Goal: Task Accomplishment & Management: Manage account settings

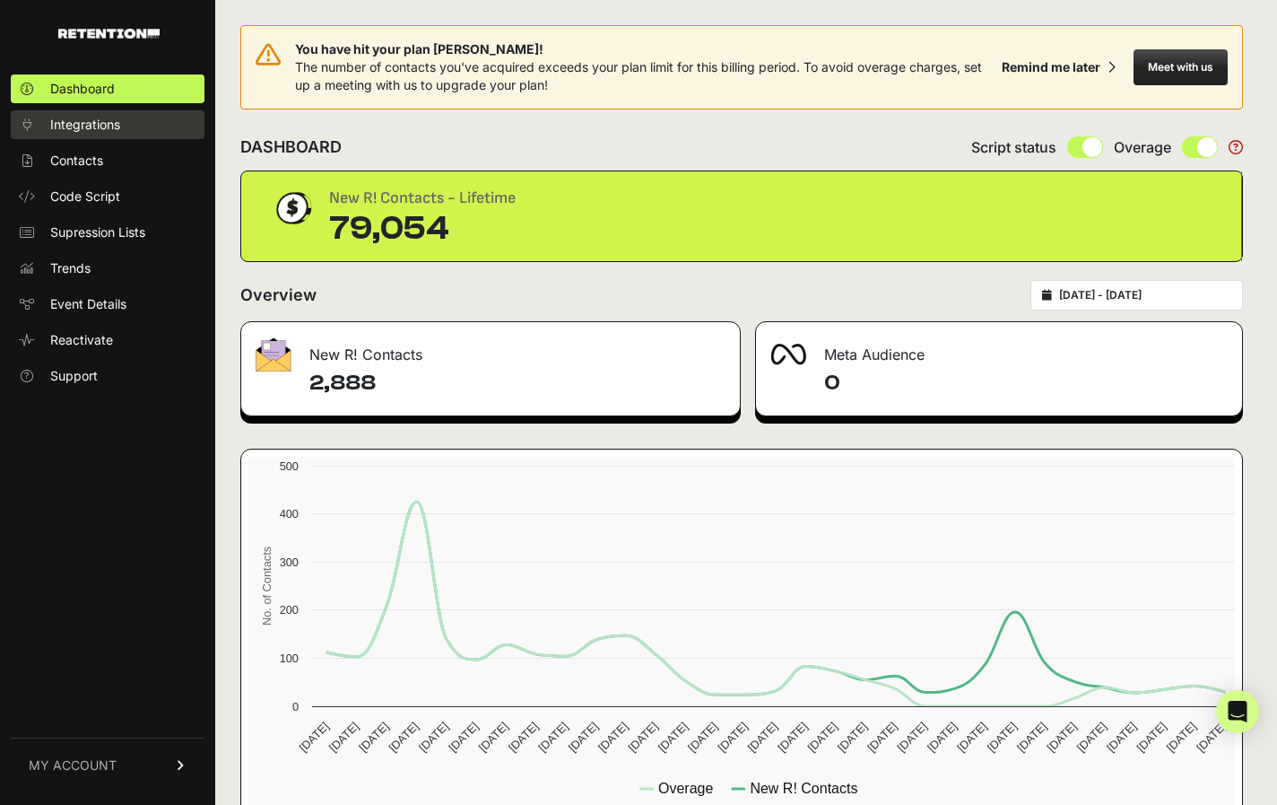
click at [89, 133] on span "Integrations" at bounding box center [85, 125] width 70 height 18
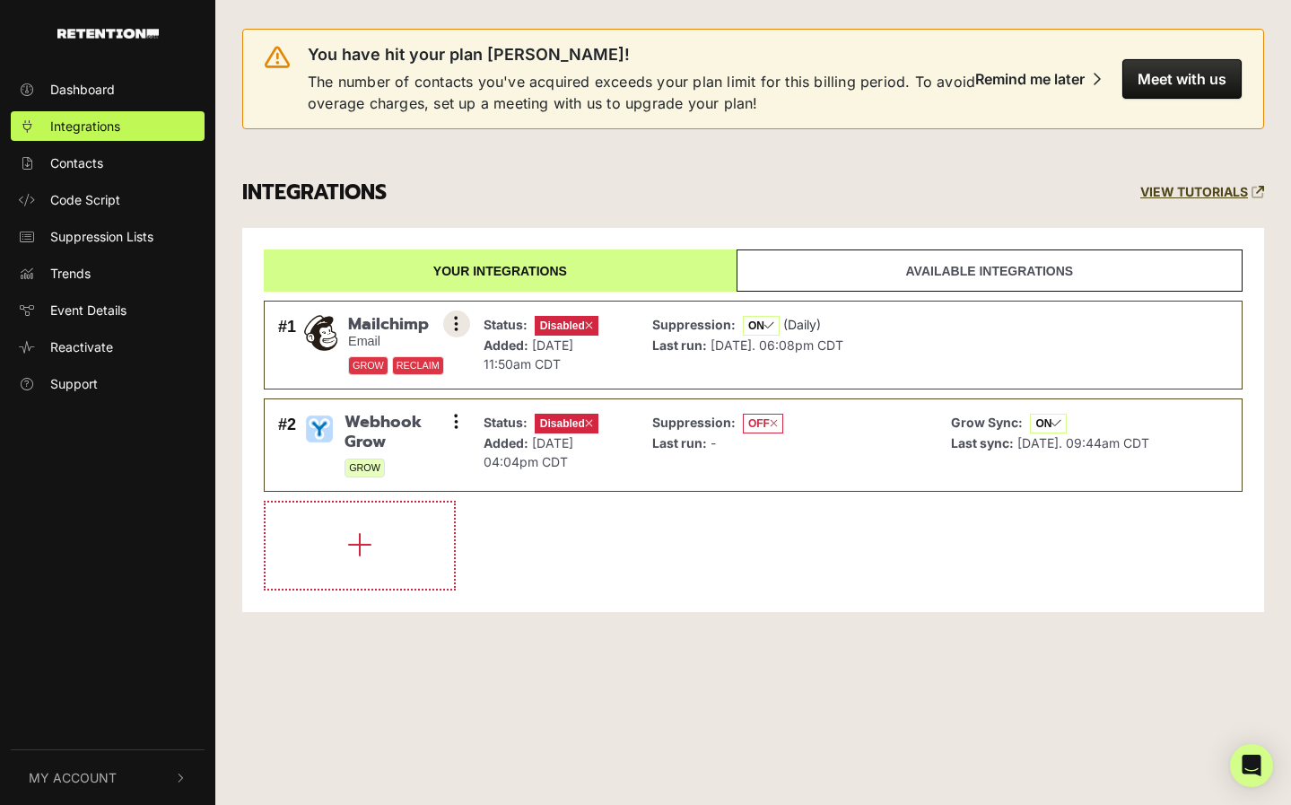
click at [459, 322] on button at bounding box center [456, 323] width 27 height 27
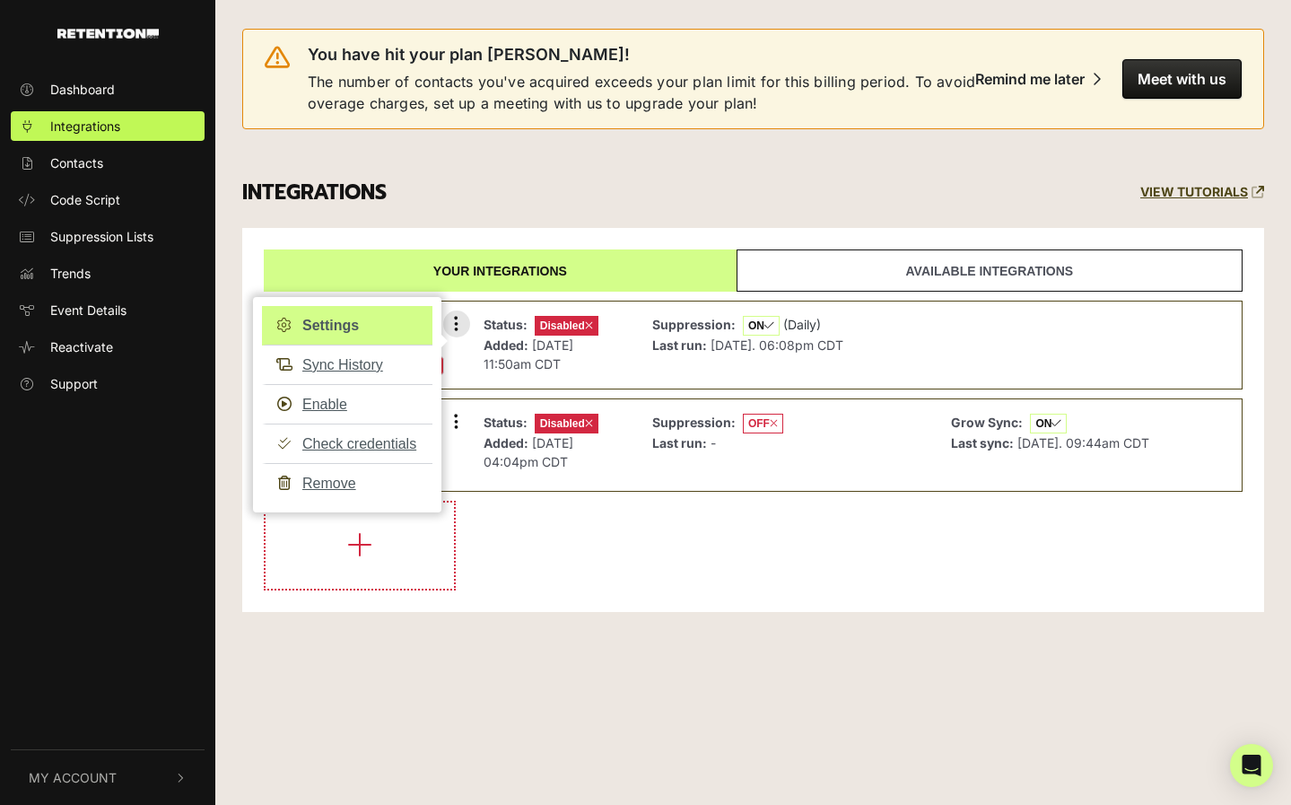
click at [341, 326] on link "Settings" at bounding box center [347, 325] width 170 height 39
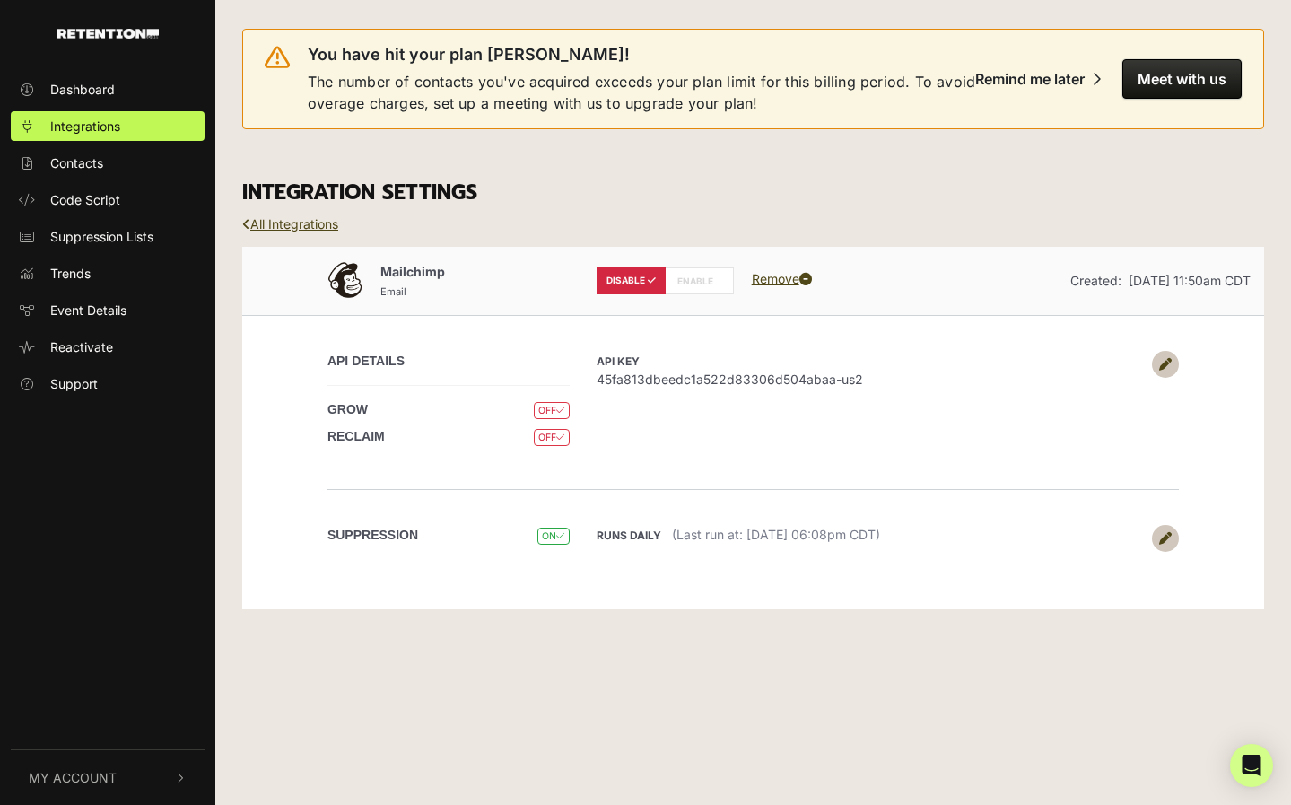
click at [1162, 362] on icon at bounding box center [1165, 364] width 13 height 13
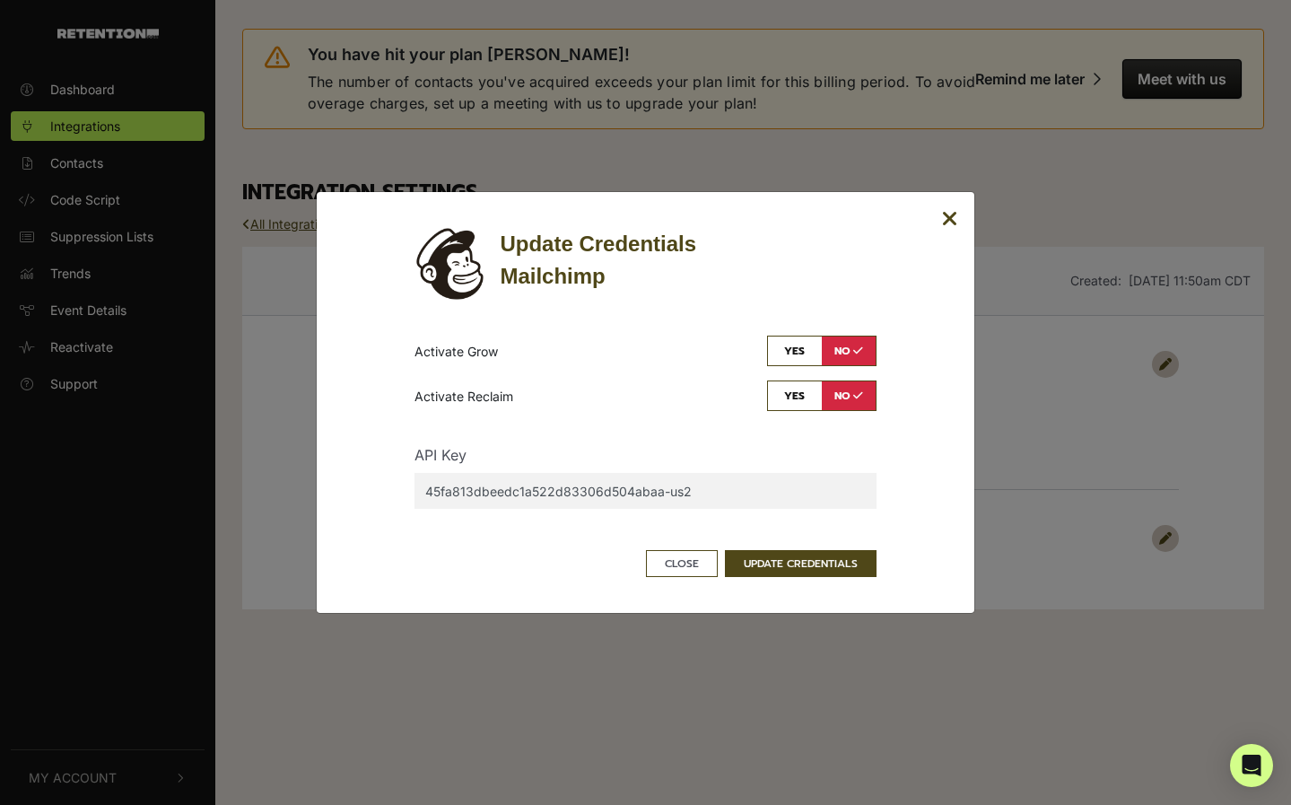
click at [720, 483] on input "45fa813dbeedc1a522d83306d504abaa-us2" at bounding box center [644, 491] width 461 height 36
drag, startPoint x: 713, startPoint y: 486, endPoint x: 374, endPoint y: 474, distance: 339.3
click at [374, 474] on div "Update Credentials Mailchimp Activate Grow yes no Activate Reclaim yes no API K…" at bounding box center [646, 402] width 586 height 349
click at [702, 488] on input "45fa813dbeedc1a522d83306d504abaa-us2" at bounding box center [644, 491] width 461 height 36
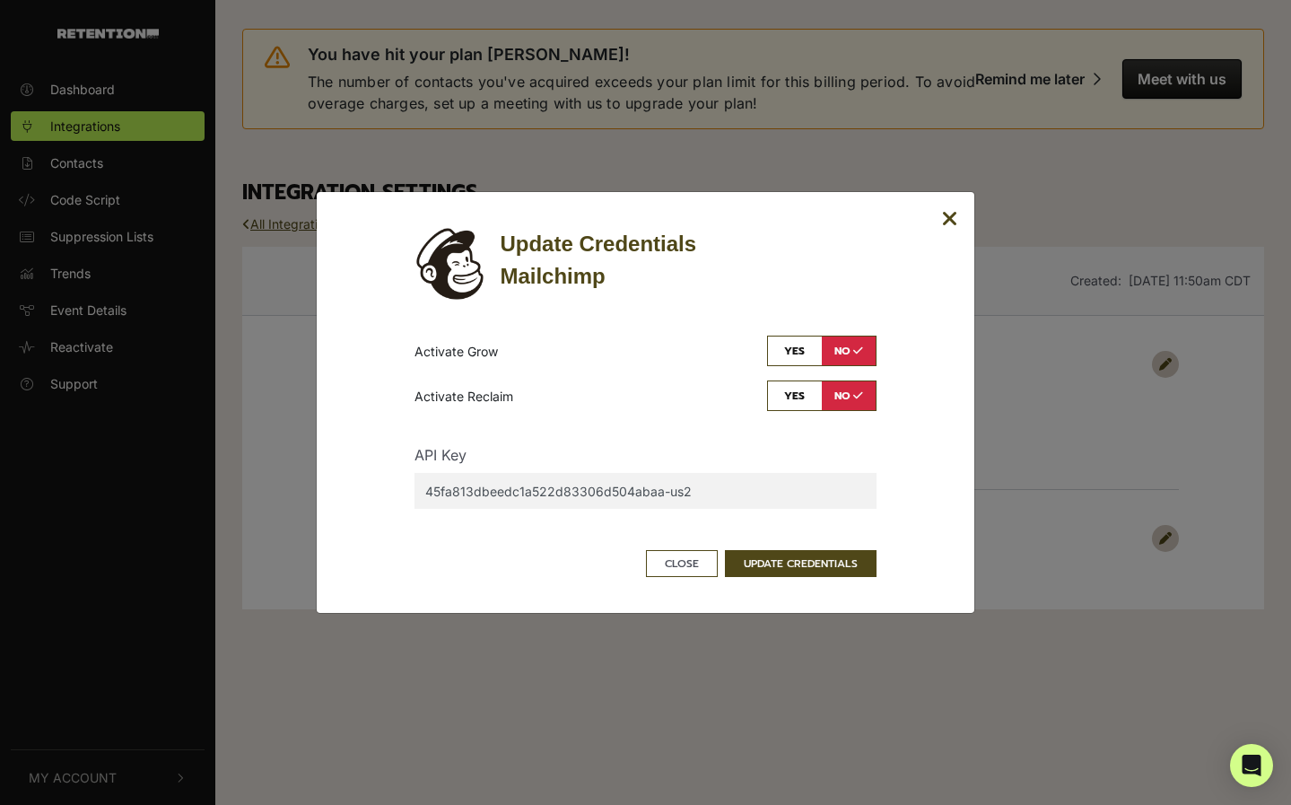
click at [702, 488] on input "45fa813dbeedc1a522d83306d504abaa-us2" at bounding box center [644, 491] width 461 height 36
paste input "c0575c15567ea4bd05d9200485e70d1f"
type input "c0575c15567ea4bd05d9200485e70d1f-us2"
click at [845, 566] on button "UPDATE CREDENTIALS" at bounding box center [801, 563] width 152 height 27
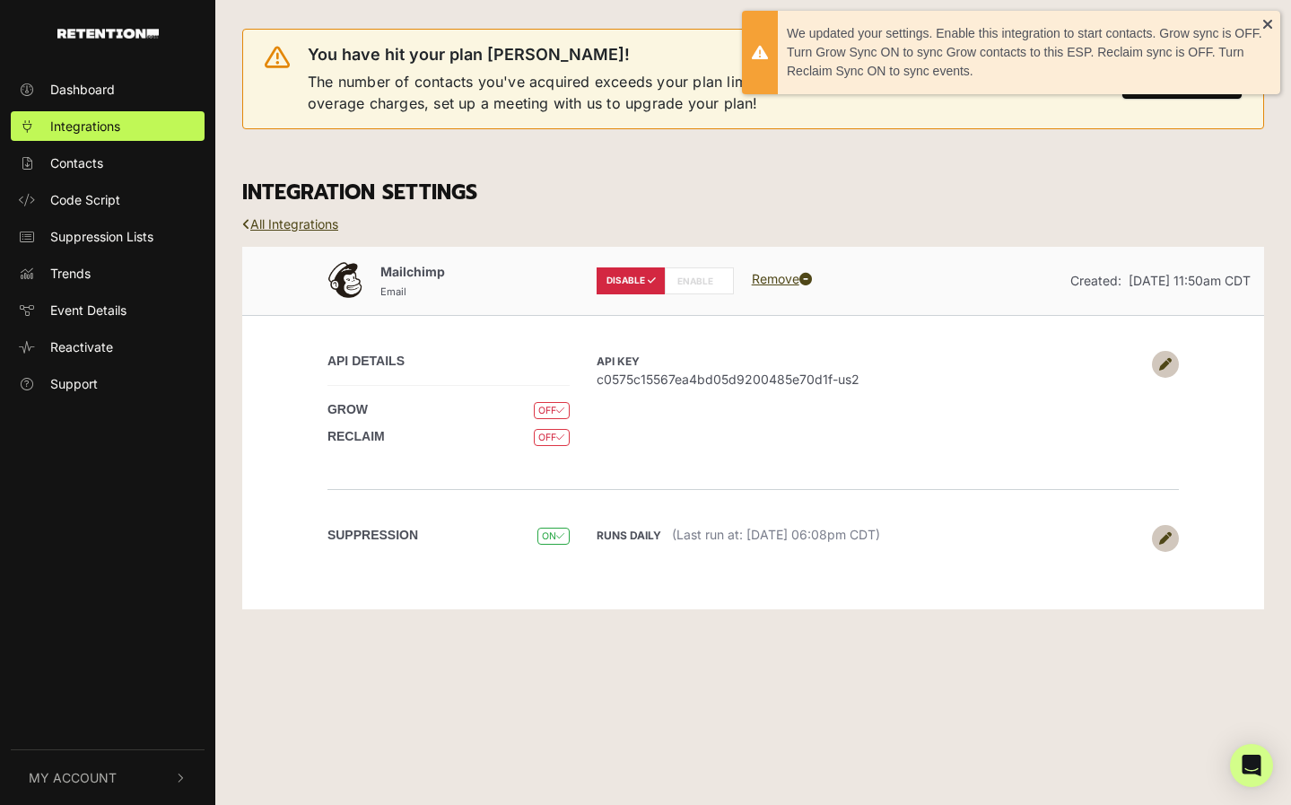
click at [705, 276] on label "ENABLE" at bounding box center [699, 280] width 69 height 27
radio input "false"
radio input "true"
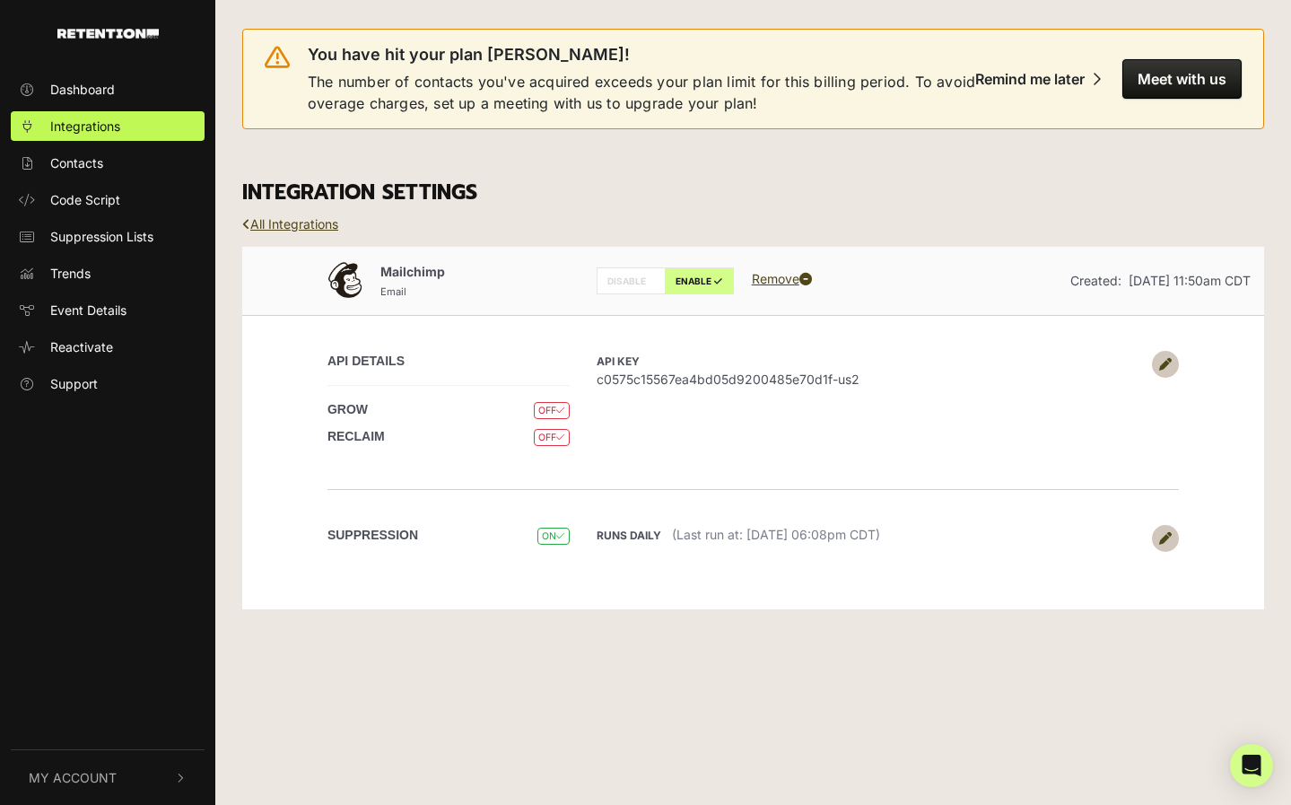
click at [1163, 361] on icon at bounding box center [1165, 364] width 13 height 13
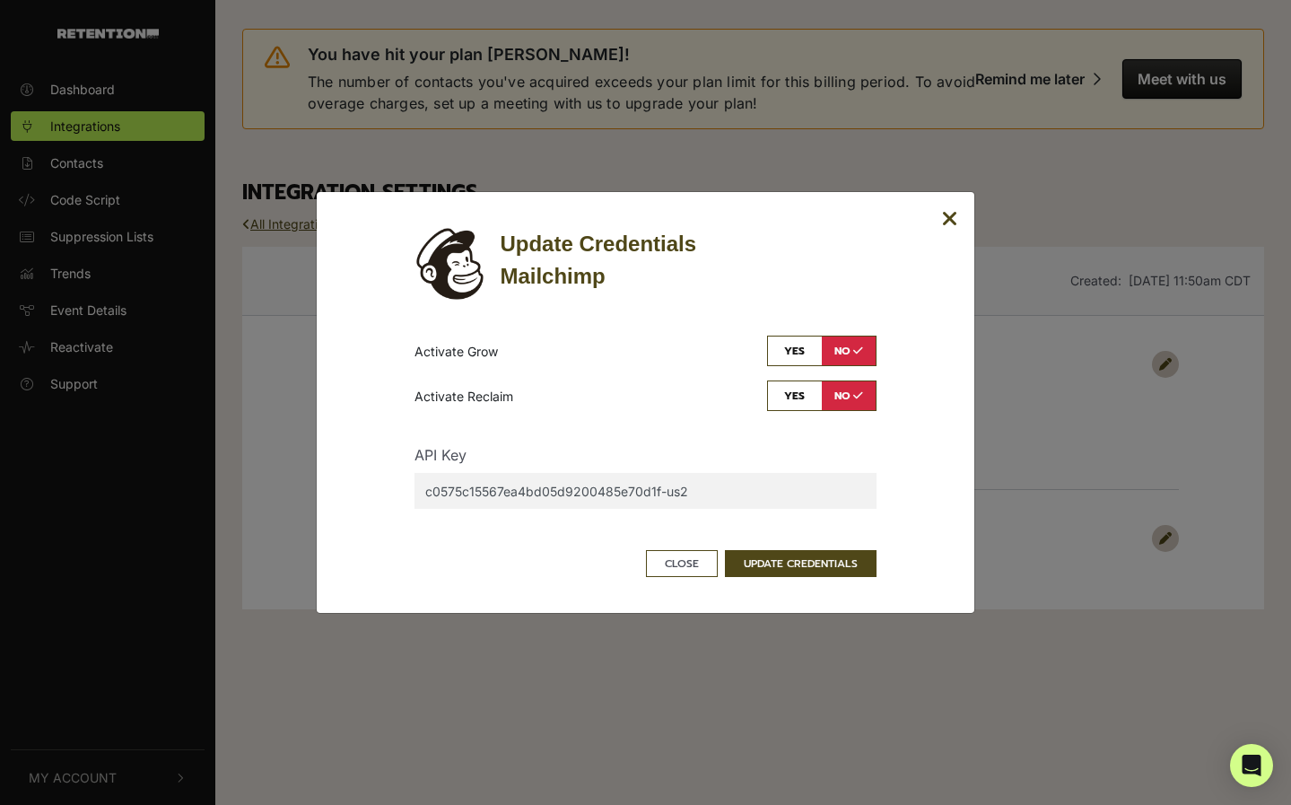
click at [807, 353] on input "checkbox" at bounding box center [821, 350] width 109 height 30
checkbox input "true"
click at [807, 397] on input "checkbox" at bounding box center [821, 395] width 109 height 30
checkbox input "true"
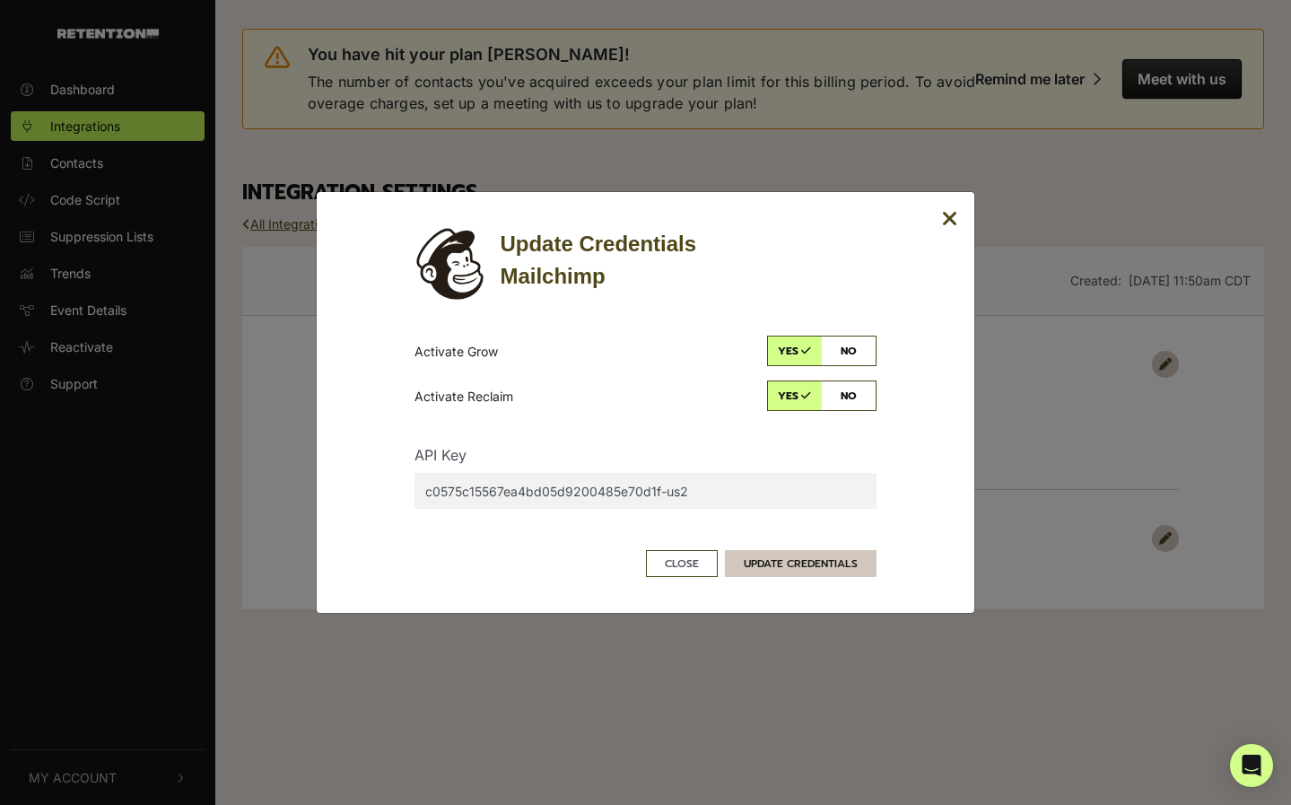
click at [778, 567] on button "UPDATE CREDENTIALS" at bounding box center [801, 563] width 152 height 27
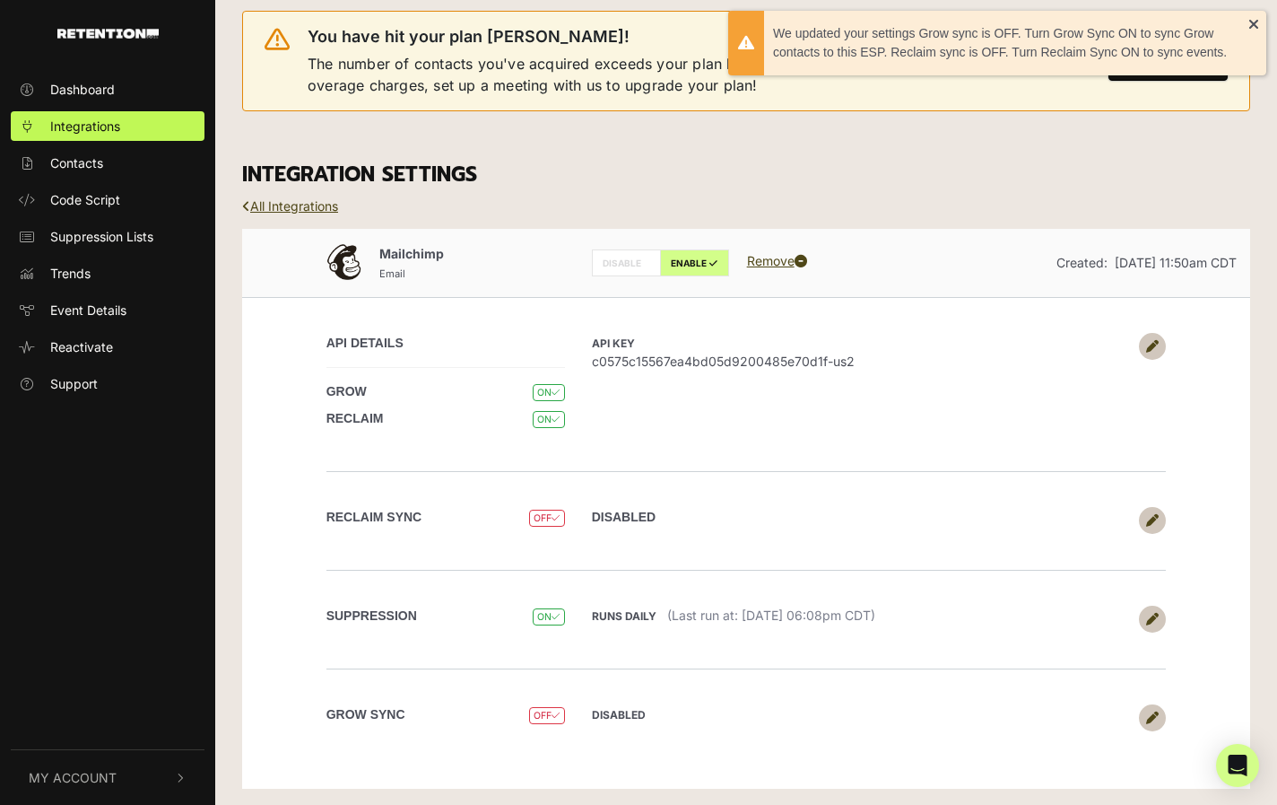
scroll to position [20, 0]
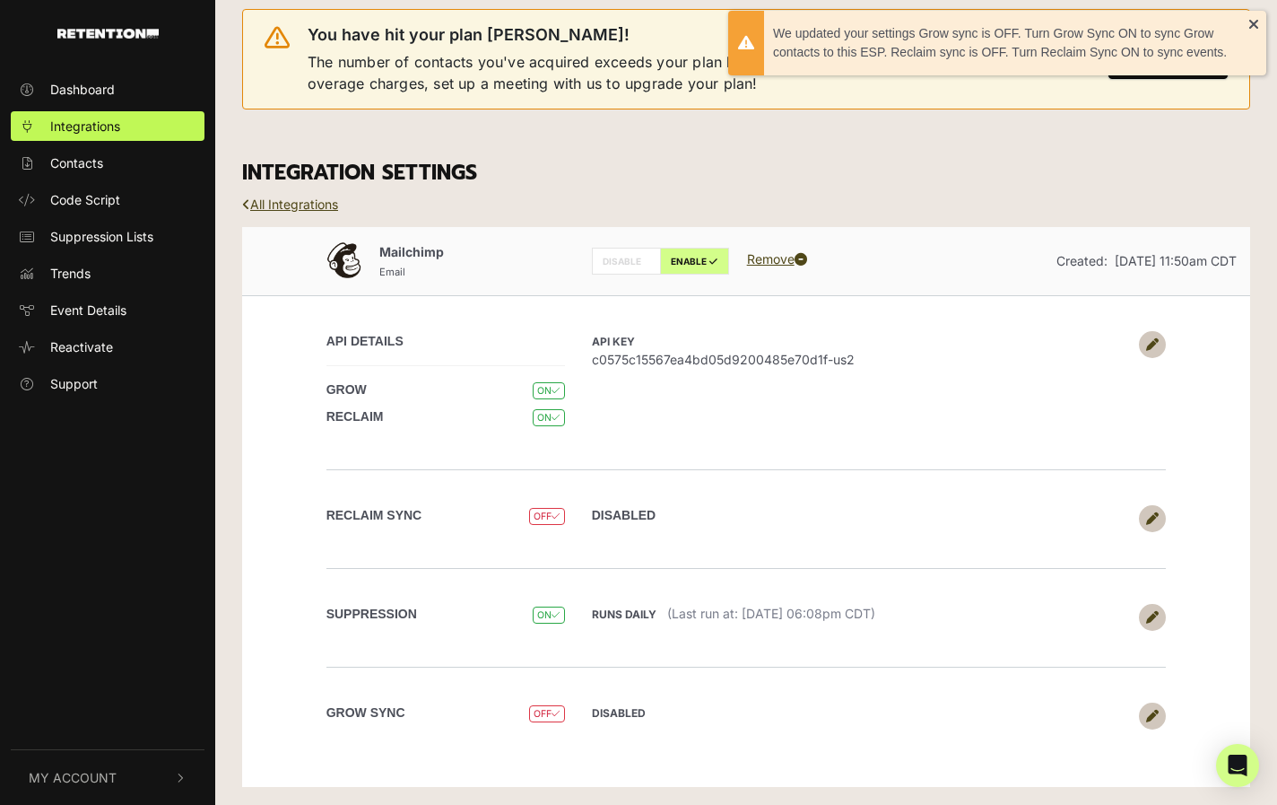
click at [1154, 518] on icon at bounding box center [1152, 518] width 13 height 13
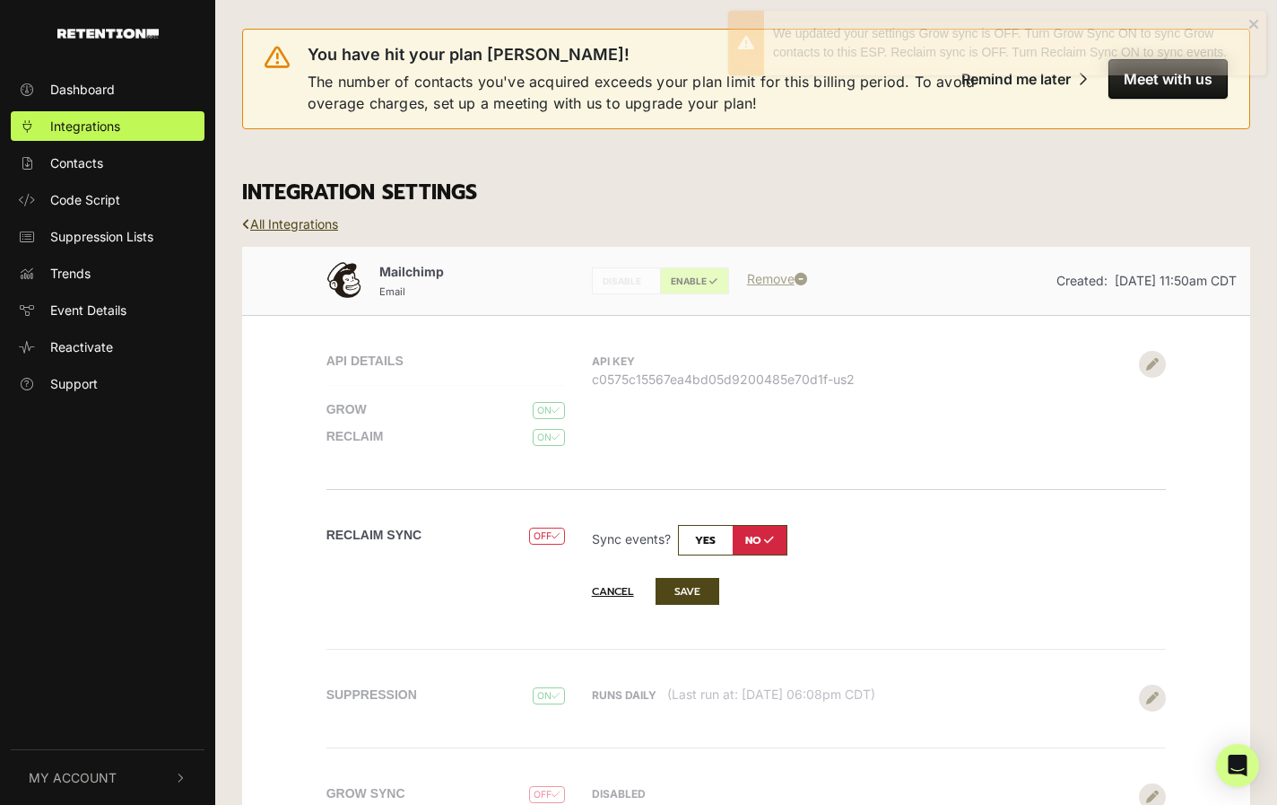
click at [697, 537] on input "checkbox" at bounding box center [732, 540] width 109 height 30
checkbox input "true"
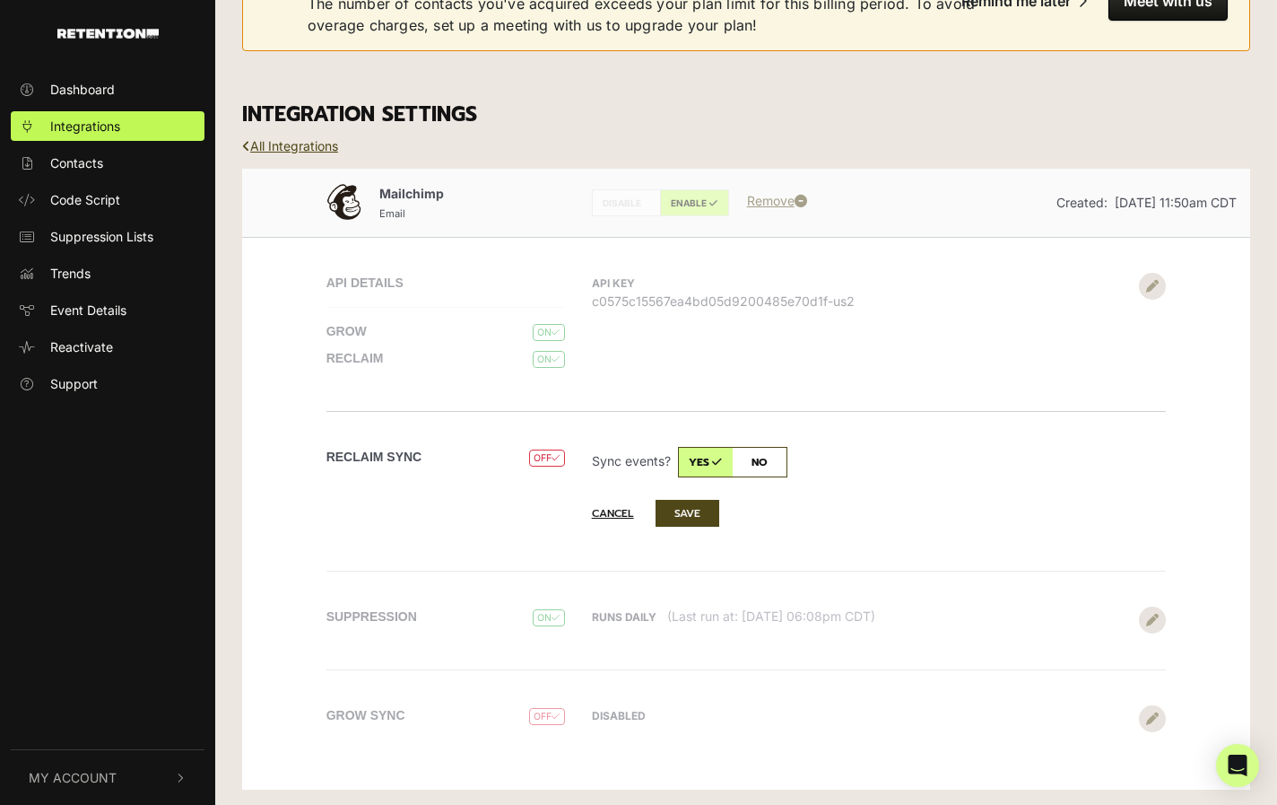
scroll to position [81, 0]
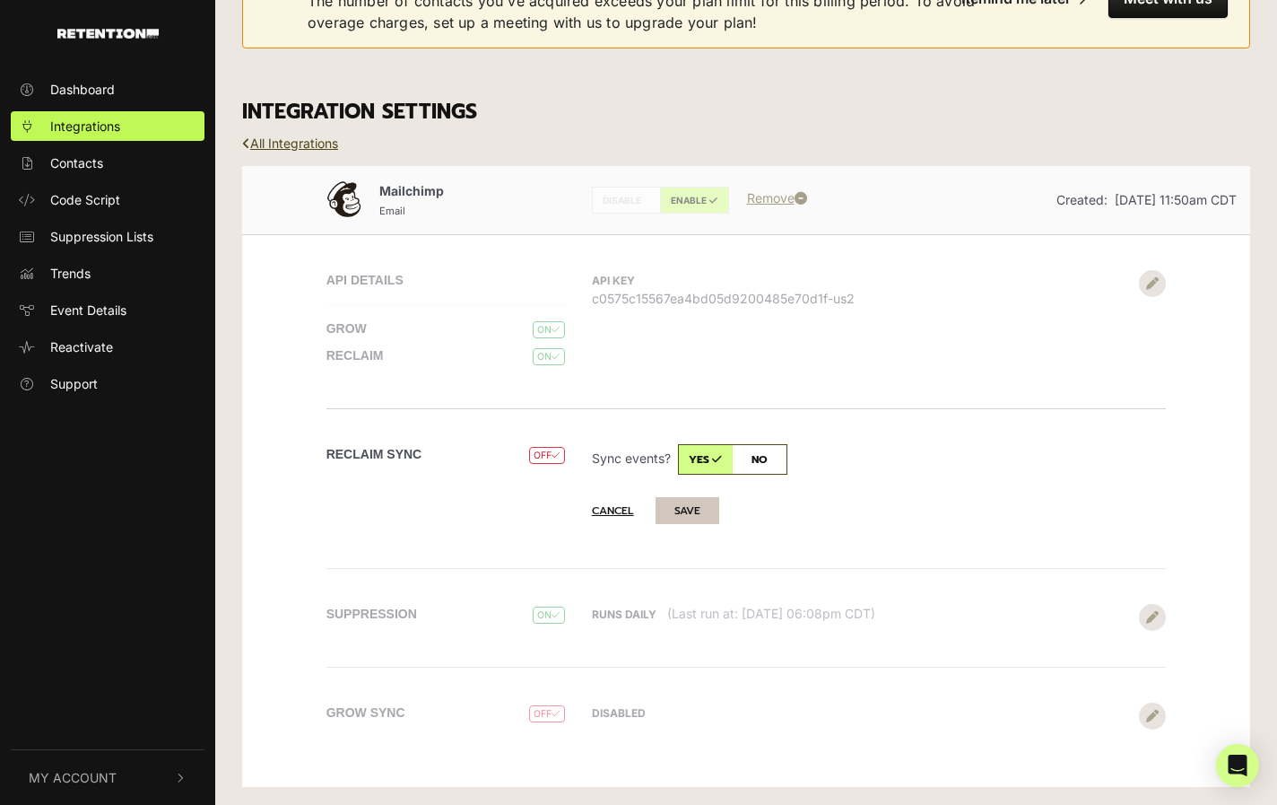
click at [697, 517] on button "SAVE" at bounding box center [688, 510] width 64 height 27
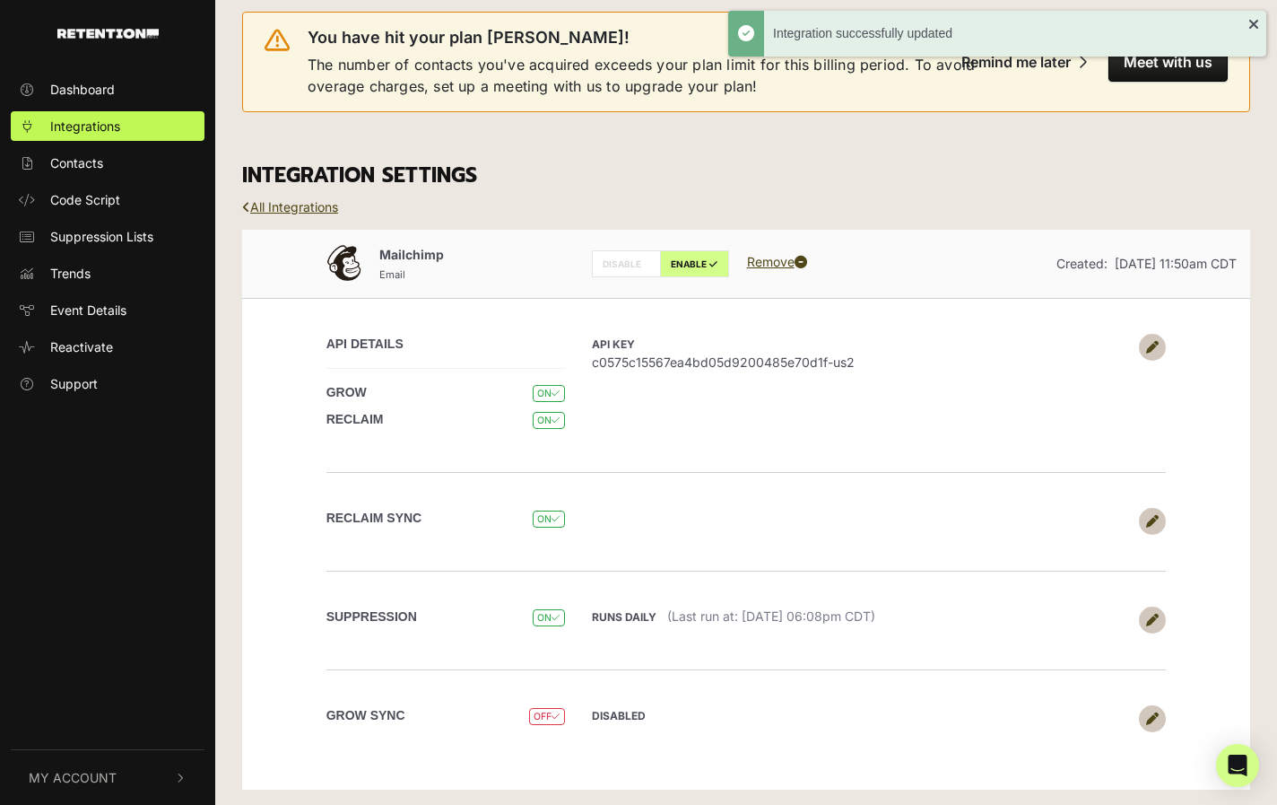
scroll to position [20, 0]
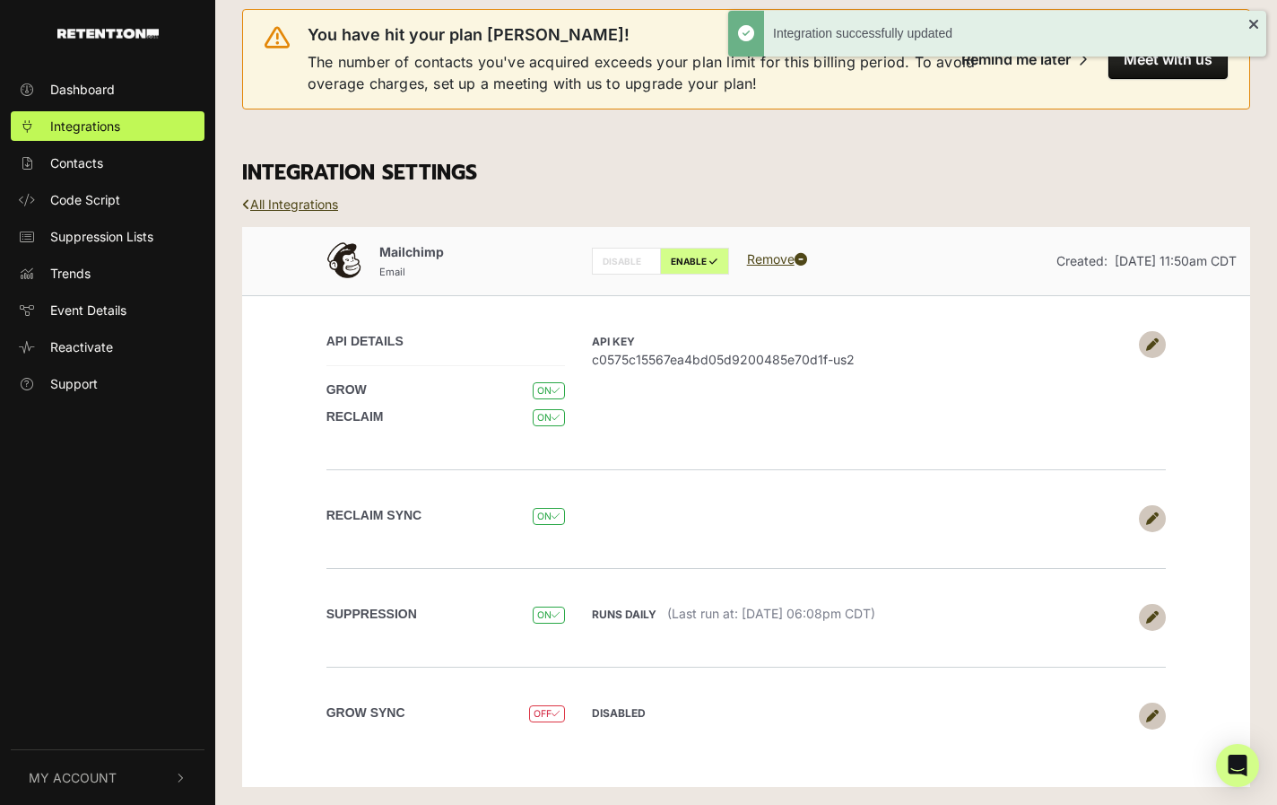
click at [1153, 709] on icon at bounding box center [1152, 715] width 13 height 13
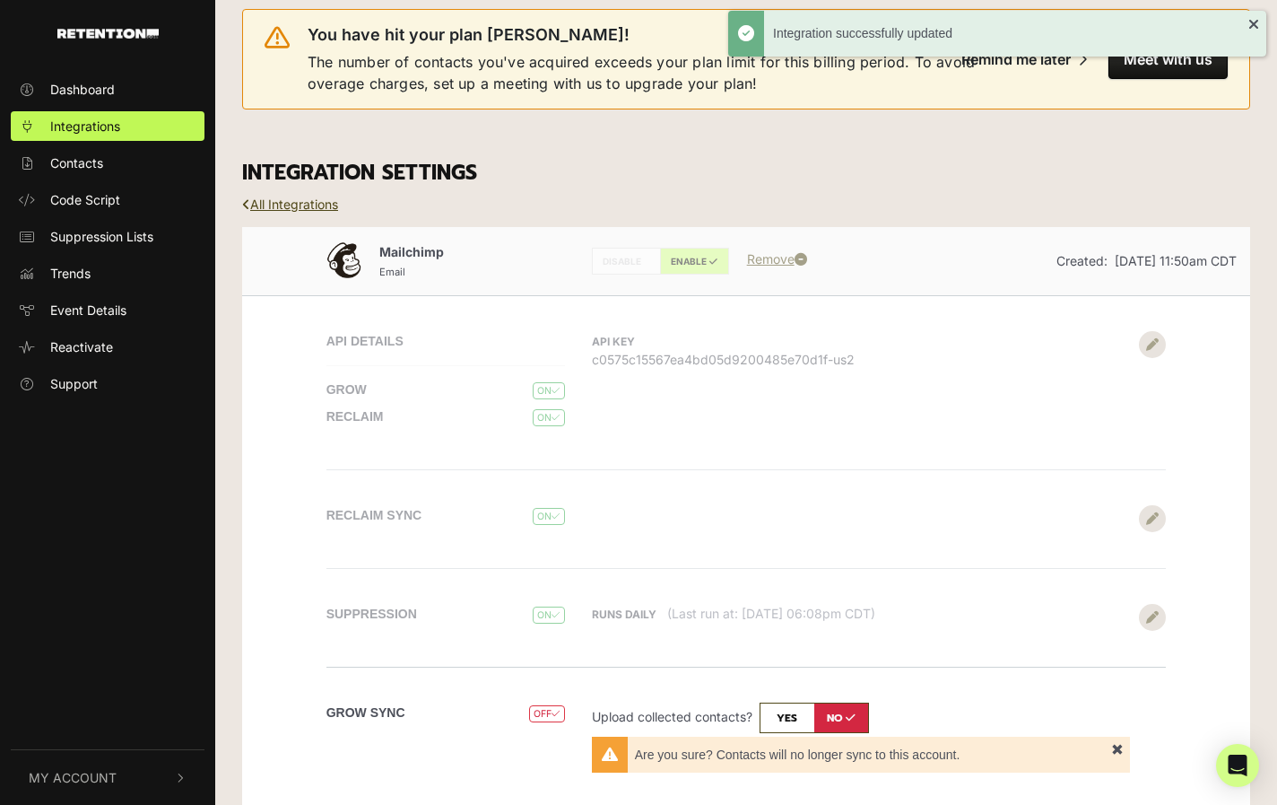
click at [789, 718] on input "checkbox" at bounding box center [814, 717] width 109 height 30
checkbox input "true"
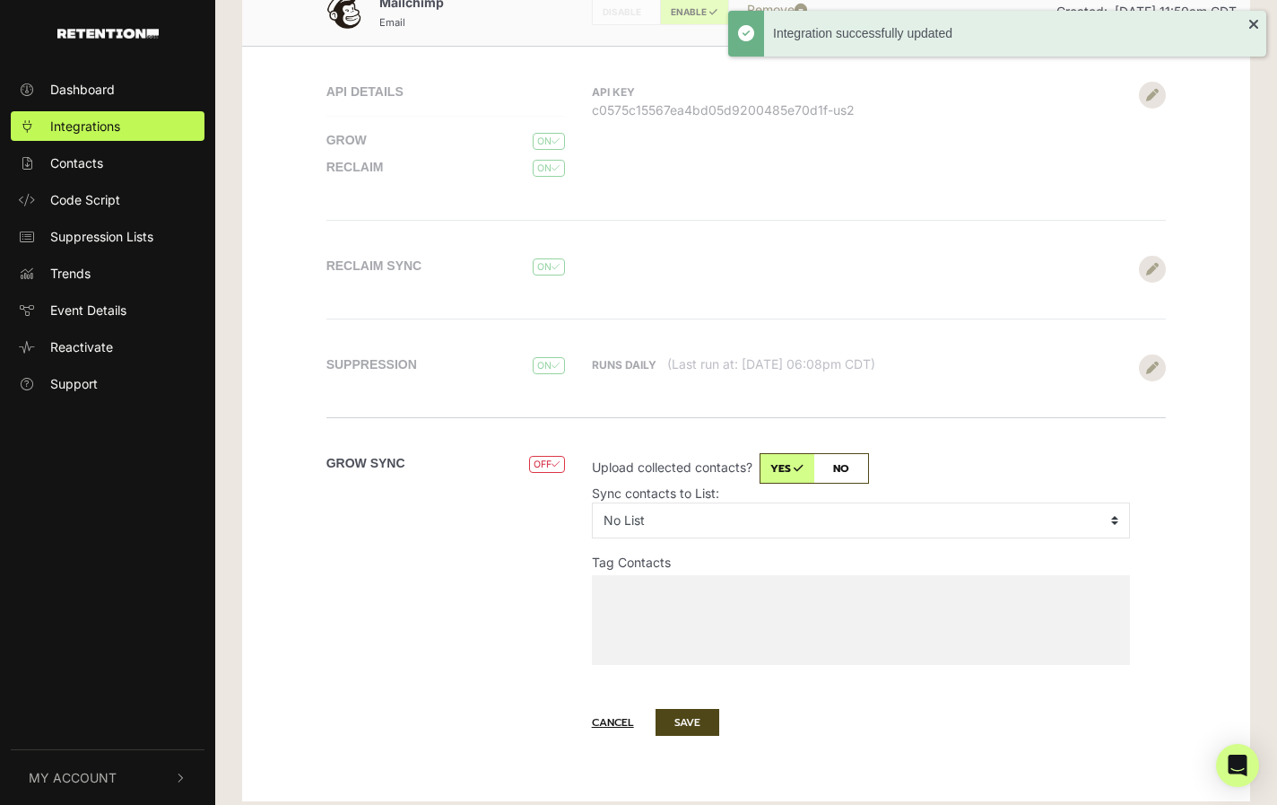
scroll to position [283, 0]
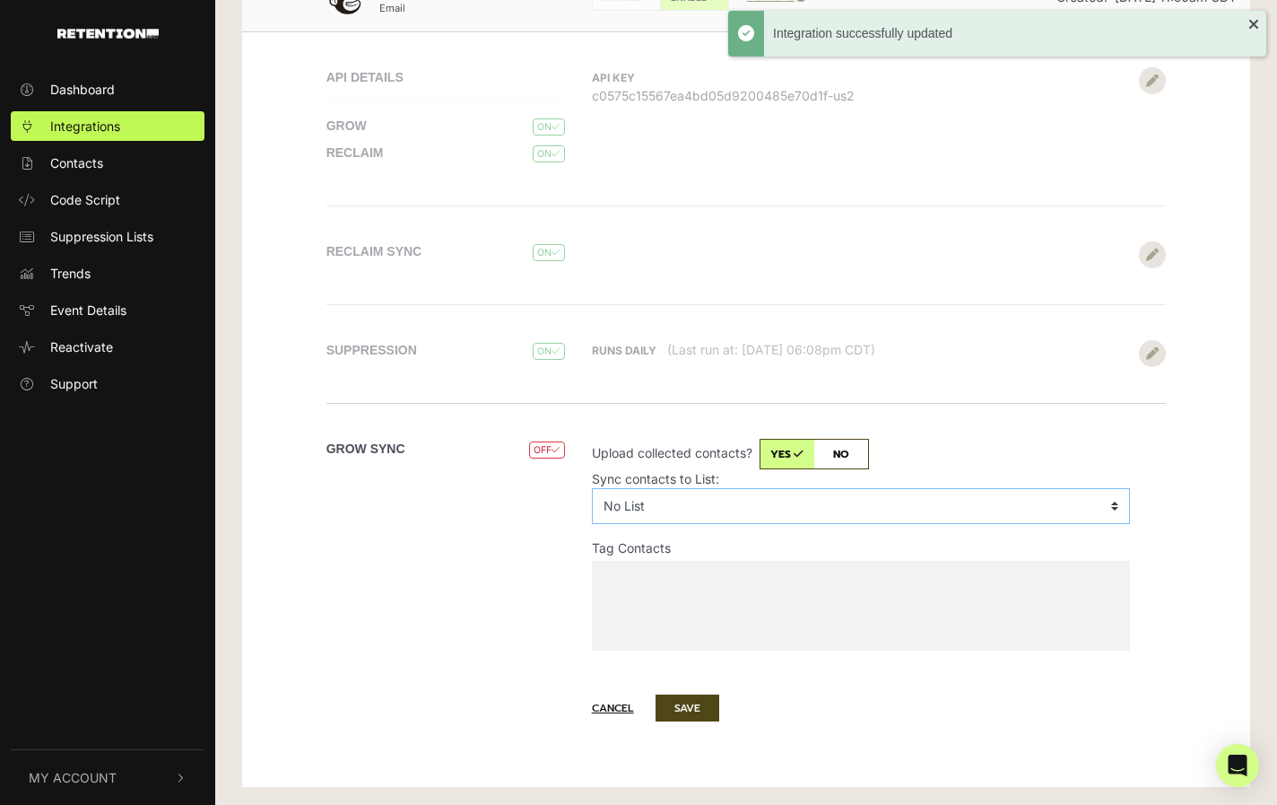
click at [915, 500] on select "No List Give Kansas A Fighting Chance Kansas Policy Institute School Board Memb…" at bounding box center [861, 506] width 539 height 36
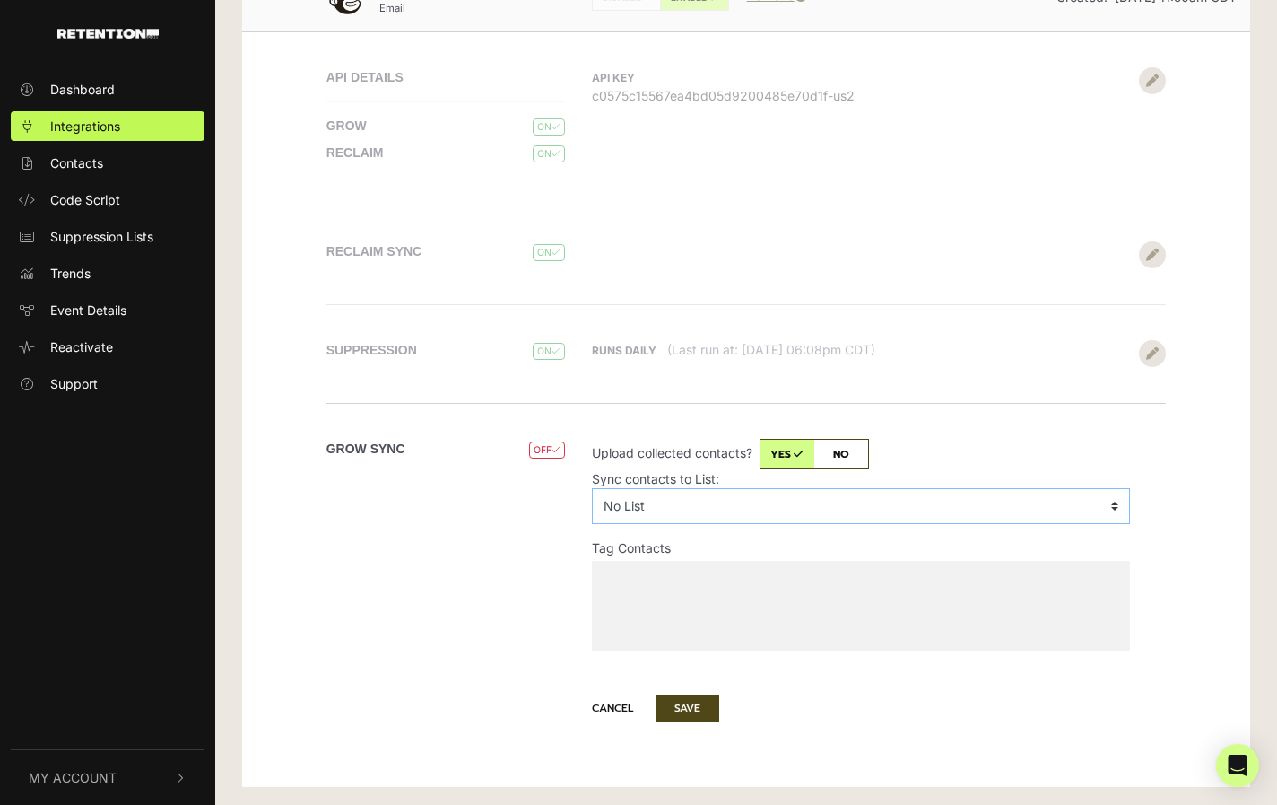
select select "02be4047f2,Kansas Policy Institute"
click at [592, 488] on select "No List Give Kansas A Fighting Chance Kansas Policy Institute School Board Memb…" at bounding box center [861, 506] width 539 height 36
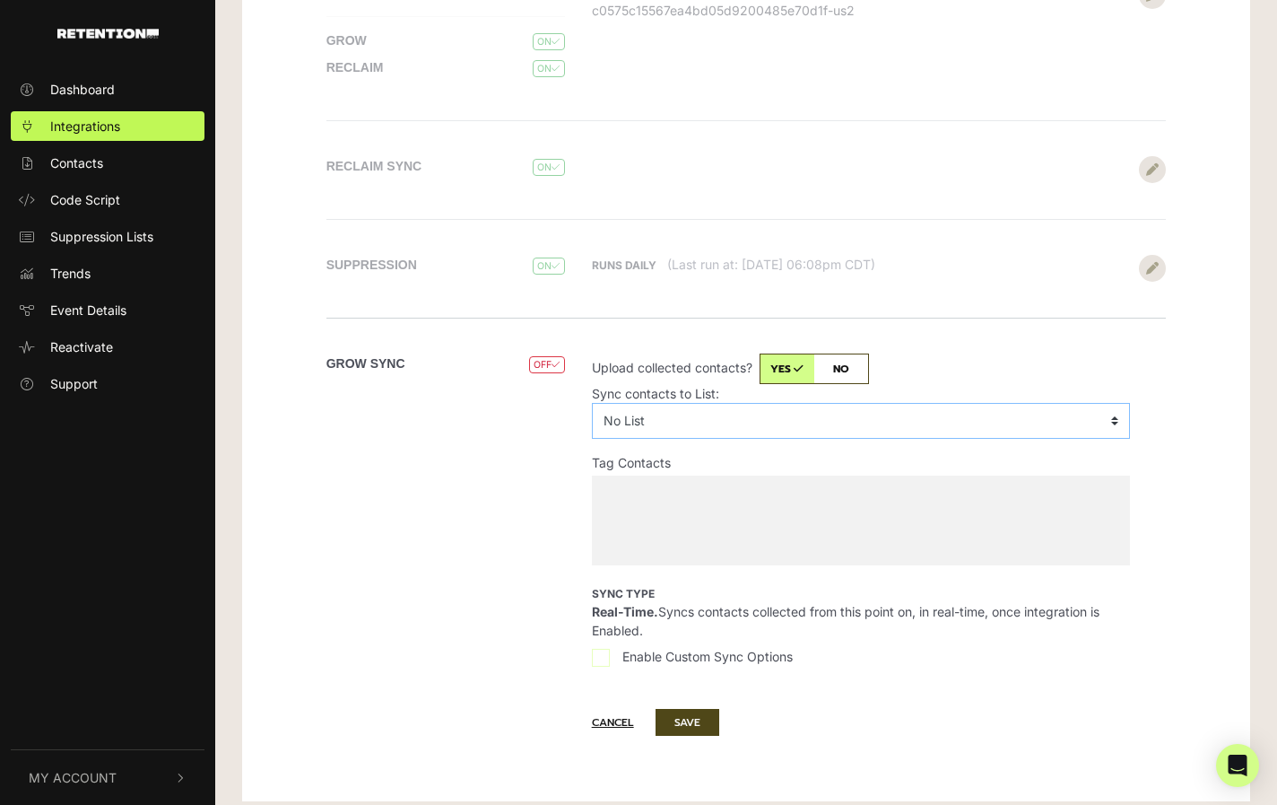
scroll to position [383, 0]
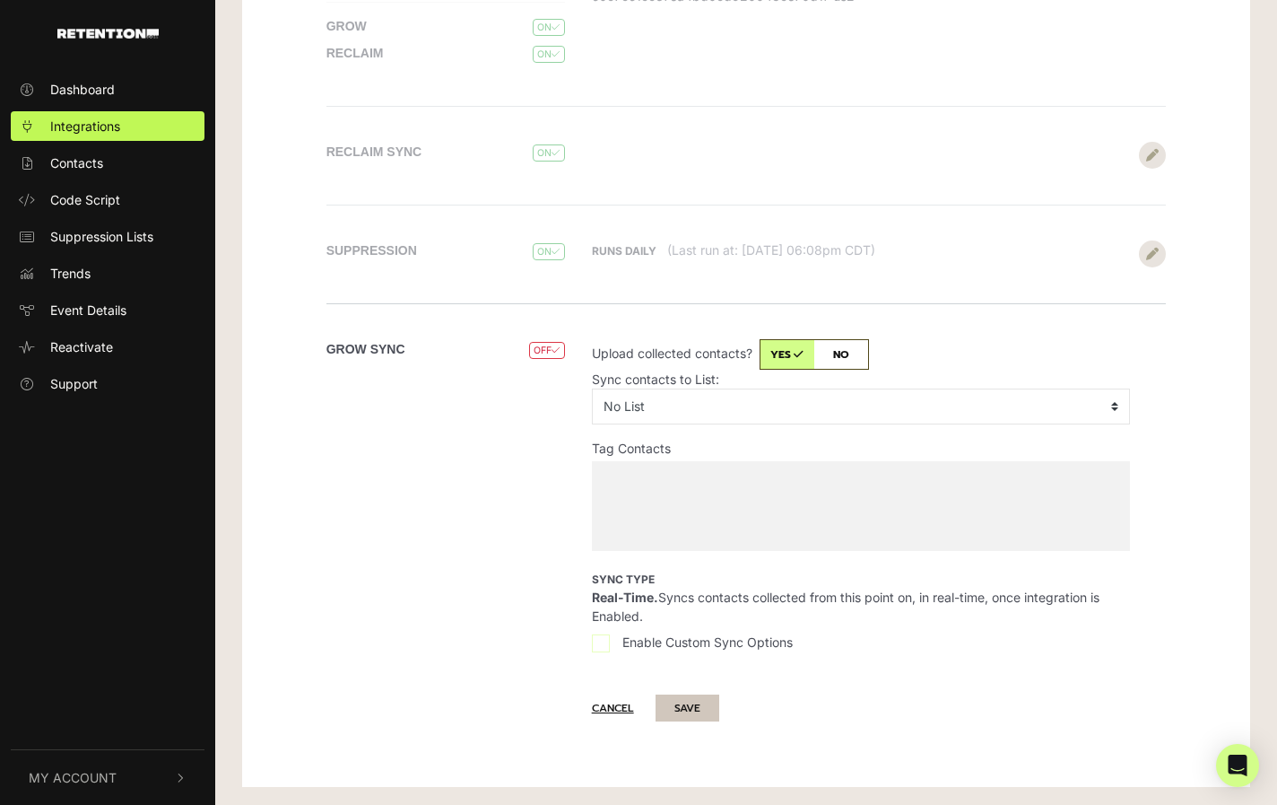
click at [693, 710] on button "SAVE" at bounding box center [688, 707] width 64 height 27
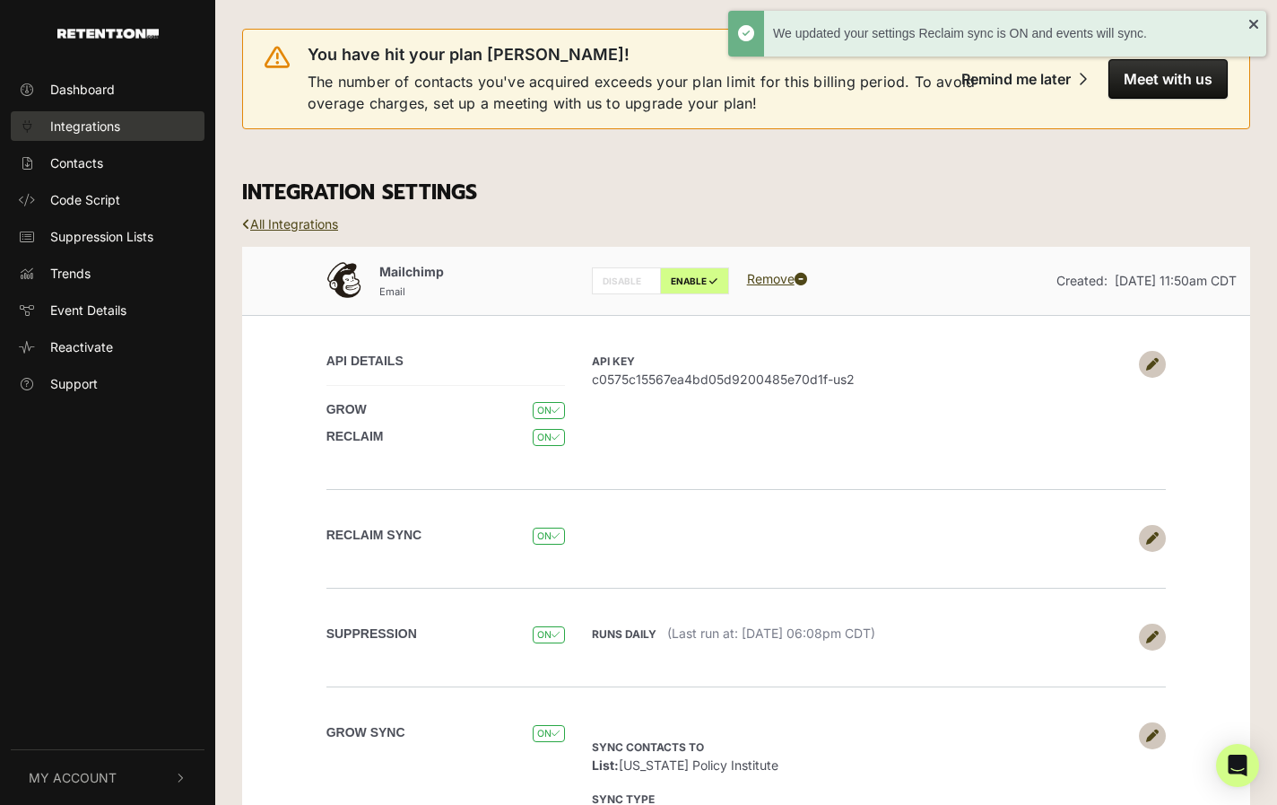
click at [116, 126] on span "Integrations" at bounding box center [85, 126] width 70 height 19
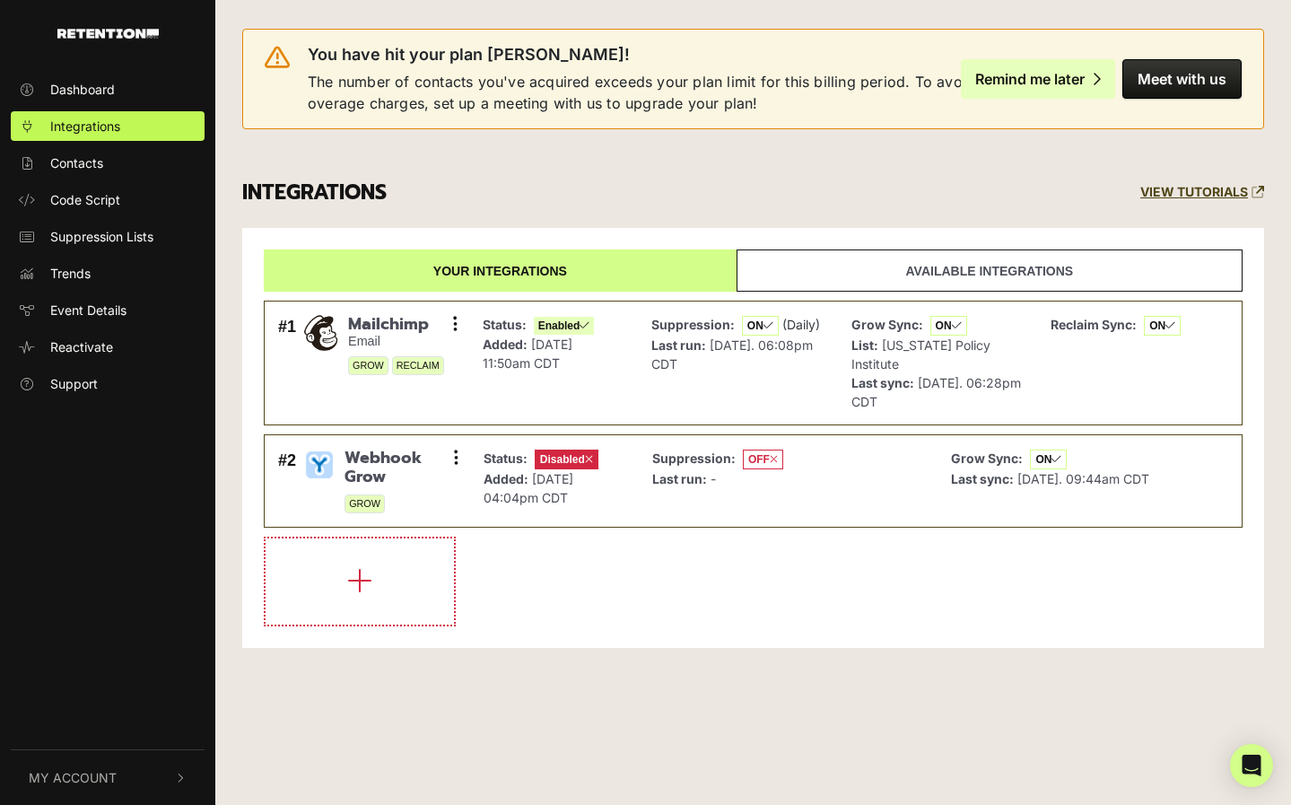
click at [1025, 78] on div "Remind me later" at bounding box center [1029, 79] width 109 height 18
